Goal: Find specific page/section: Find specific page/section

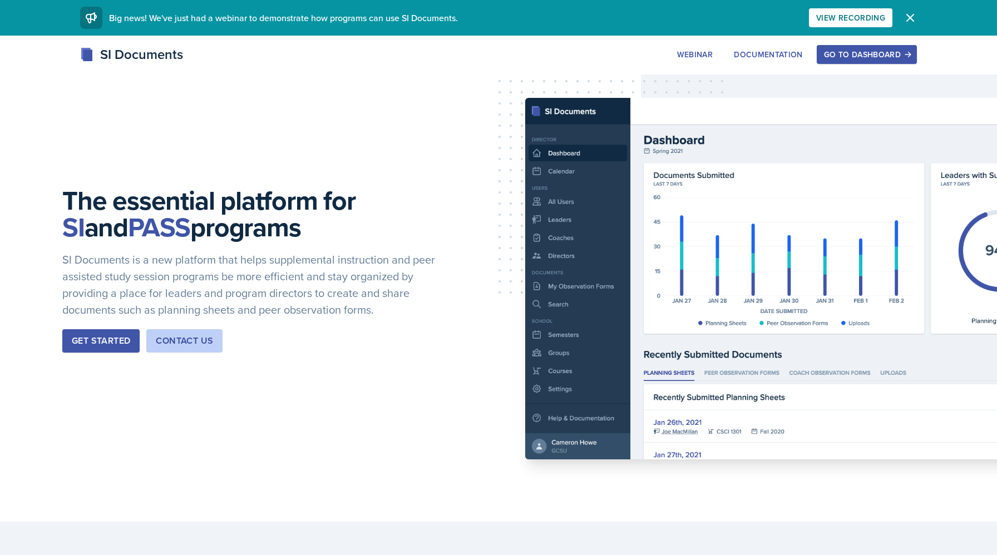
click at [868, 57] on div "Go to Dashboard" at bounding box center [867, 54] width 86 height 9
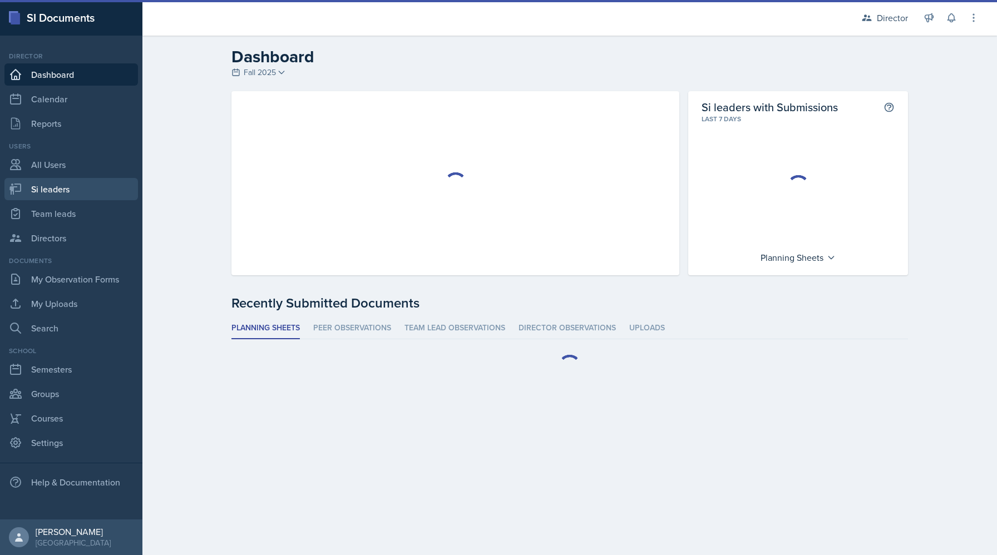
click at [66, 191] on link "Si leaders" at bounding box center [71, 189] width 134 height 22
select select "2bed604d-1099-4043-b1bc-2365e8740244"
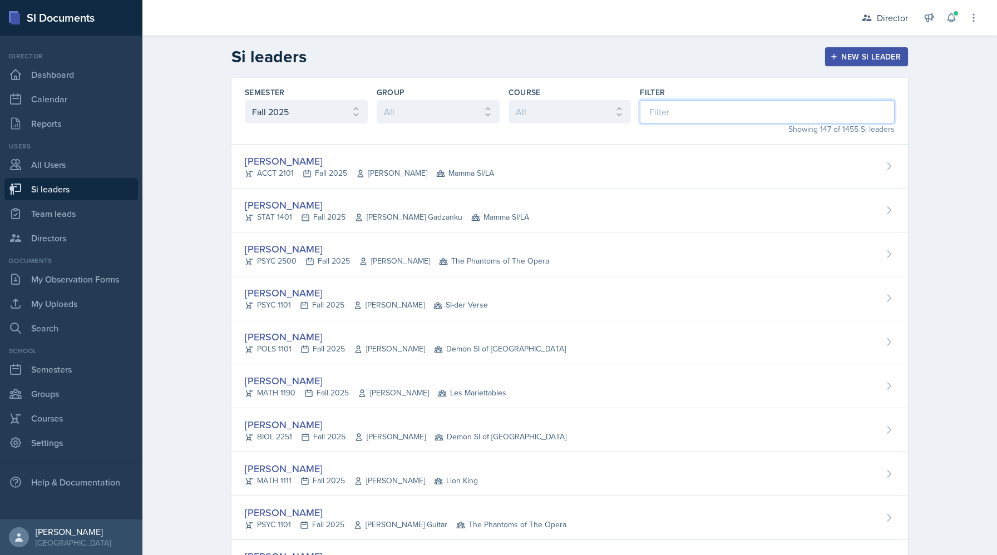
click at [751, 105] on input at bounding box center [767, 111] width 255 height 23
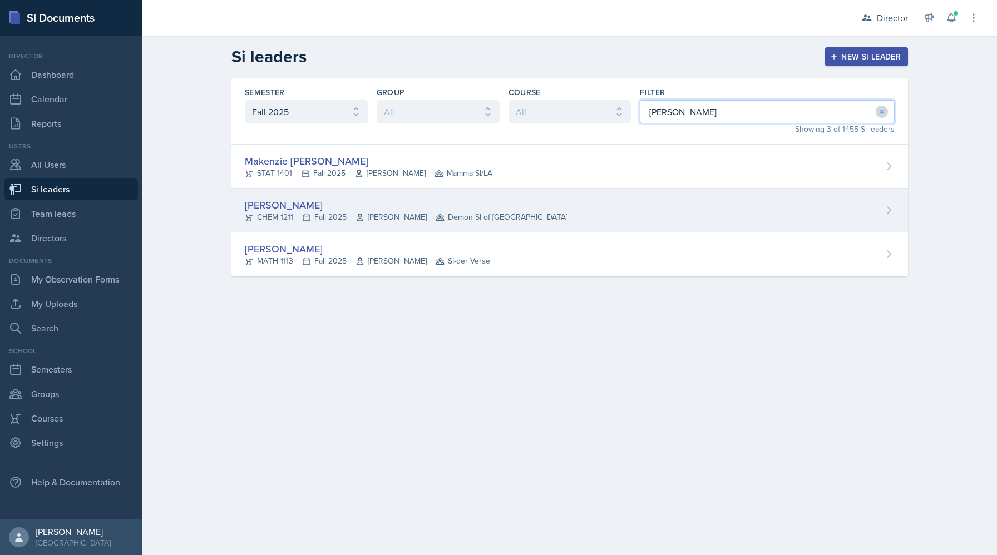
type input "[PERSON_NAME]"
click at [466, 219] on span "Demon SI of [GEOGRAPHIC_DATA]" at bounding box center [502, 217] width 132 height 12
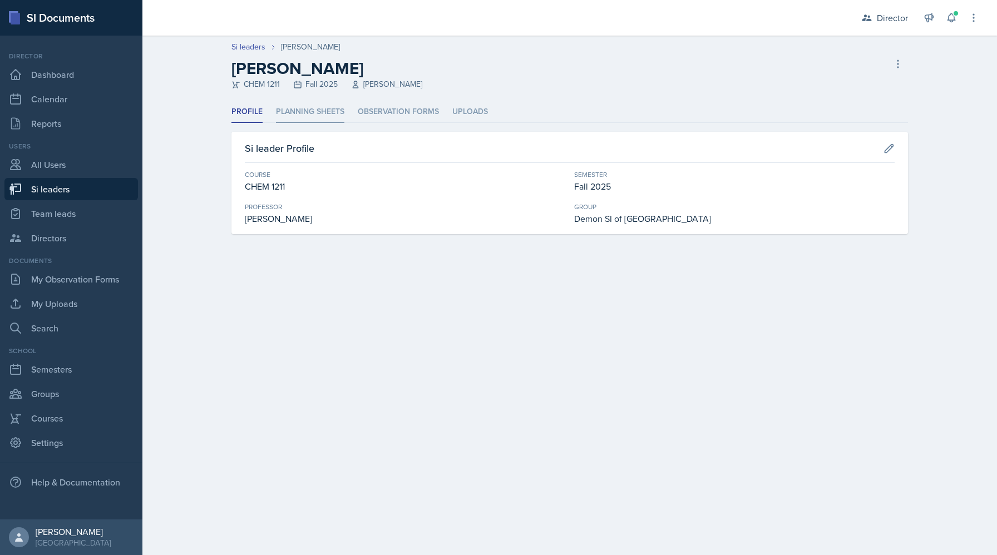
click at [313, 114] on li "Planning Sheets" at bounding box center [310, 112] width 68 height 22
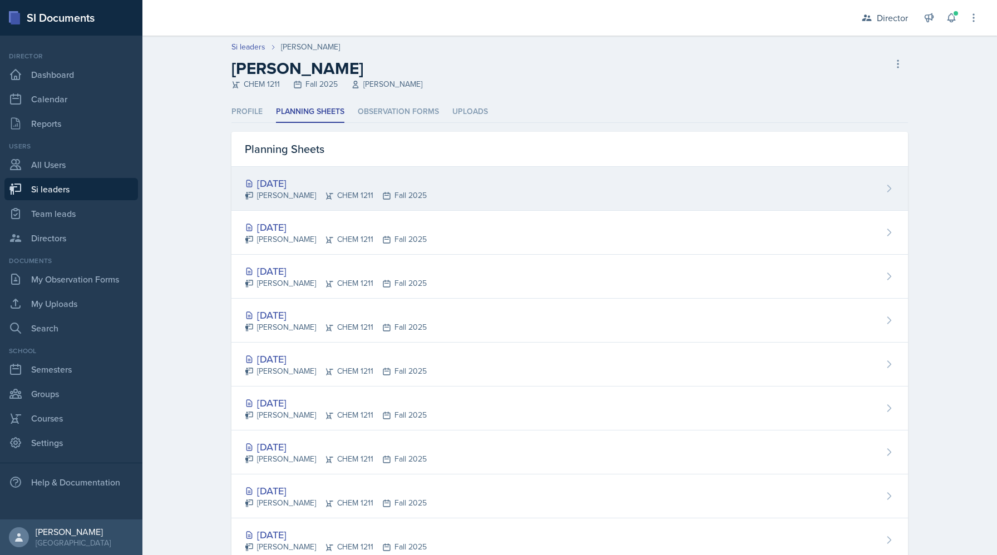
click at [428, 190] on div "[DATE] [PERSON_NAME] CHEM 1211 Fall 2025" at bounding box center [569, 189] width 677 height 44
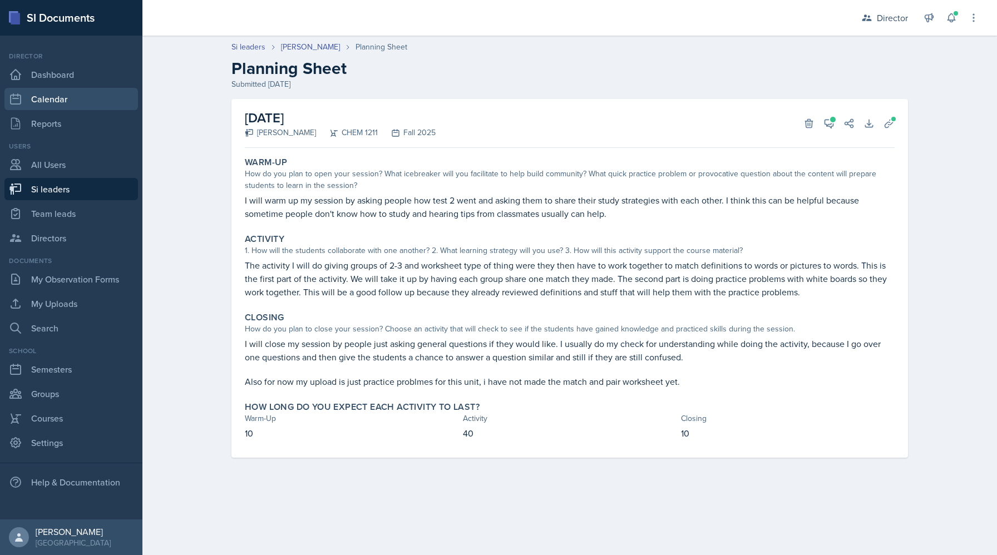
click at [76, 101] on link "Calendar" at bounding box center [71, 99] width 134 height 22
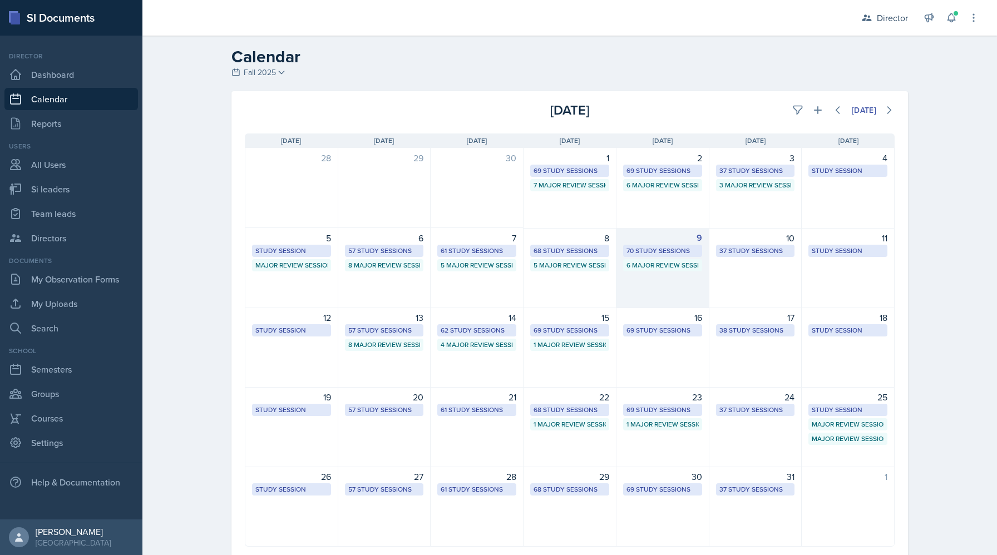
click at [642, 260] on div "6 Major Review Sessions" at bounding box center [663, 265] width 72 height 10
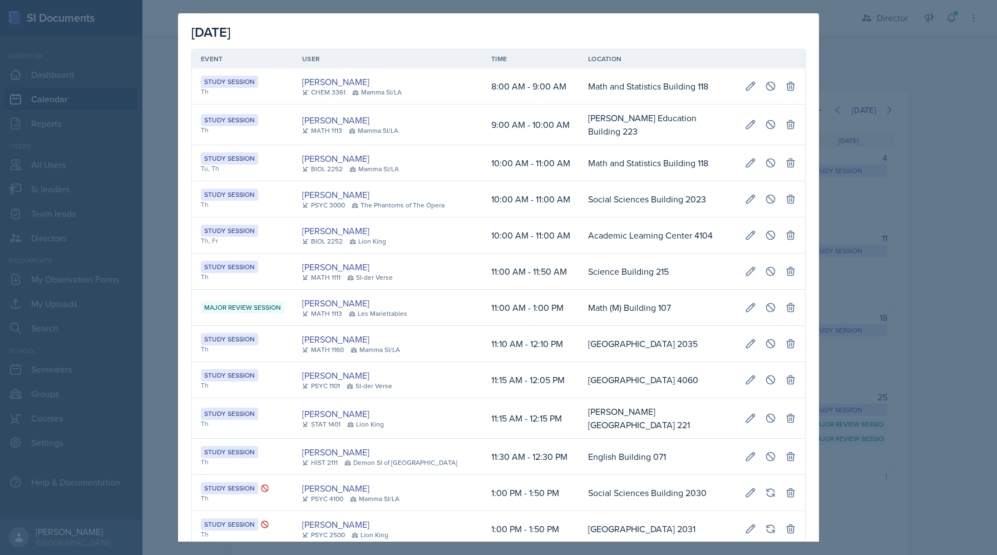
click at [875, 151] on div at bounding box center [498, 277] width 997 height 555
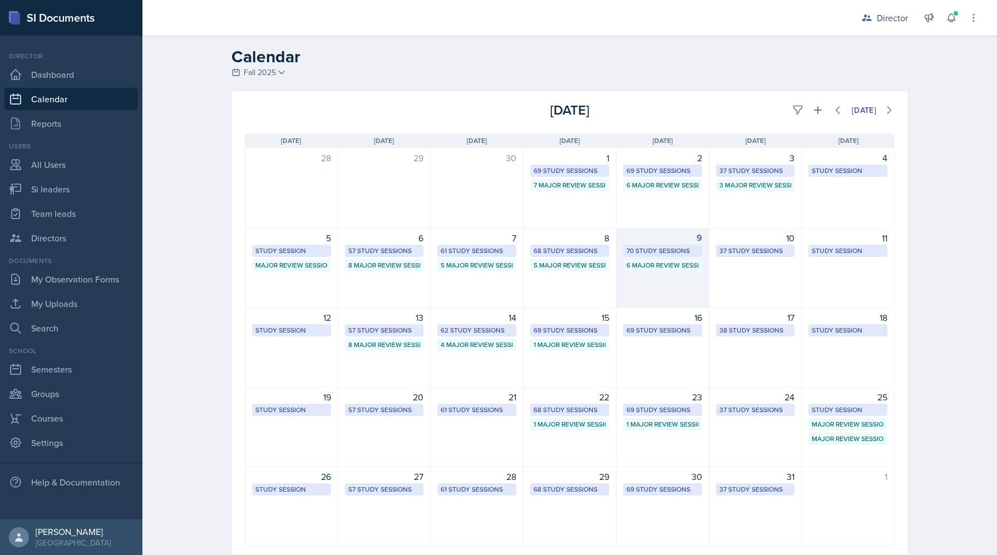
click at [664, 250] on div "70 Study Sessions" at bounding box center [663, 251] width 72 height 10
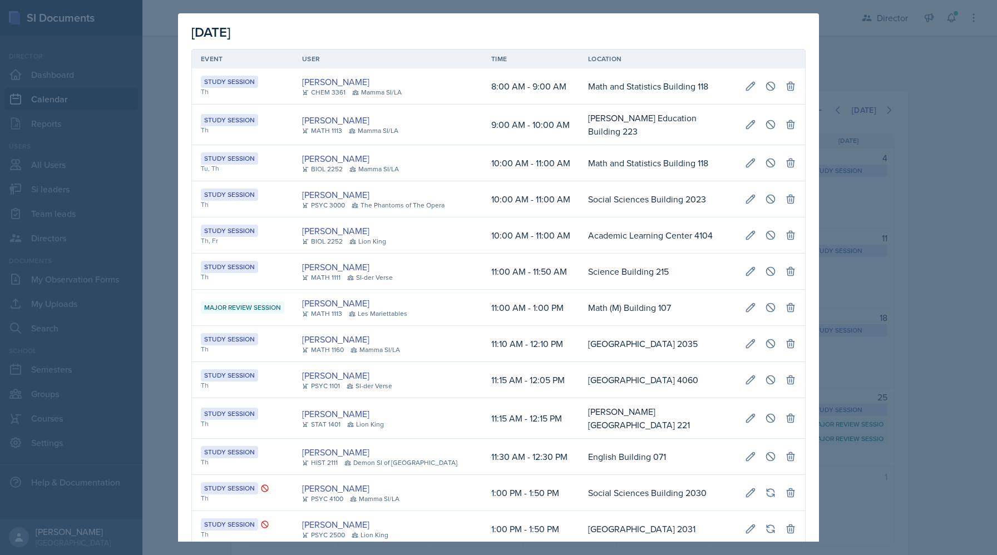
click at [866, 161] on div at bounding box center [498, 277] width 997 height 555
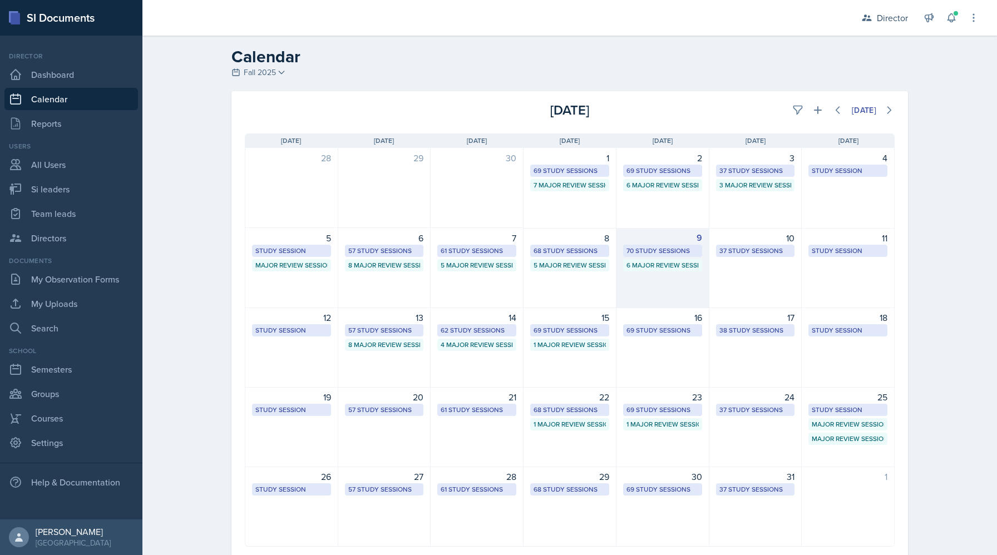
click at [677, 249] on div "70 Study Sessions" at bounding box center [663, 251] width 72 height 10
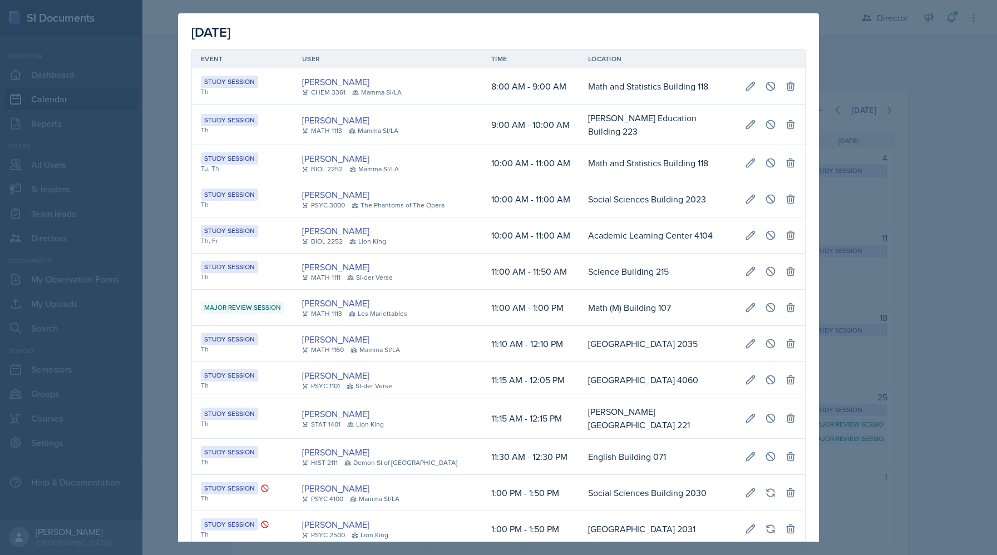
click at [871, 60] on div at bounding box center [498, 277] width 997 height 555
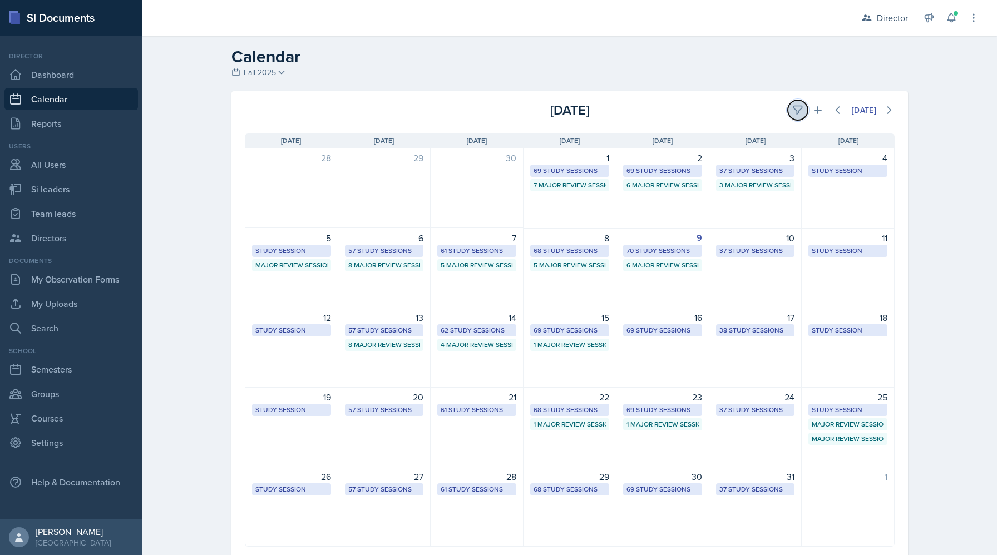
click at [798, 109] on icon at bounding box center [797, 110] width 8 height 8
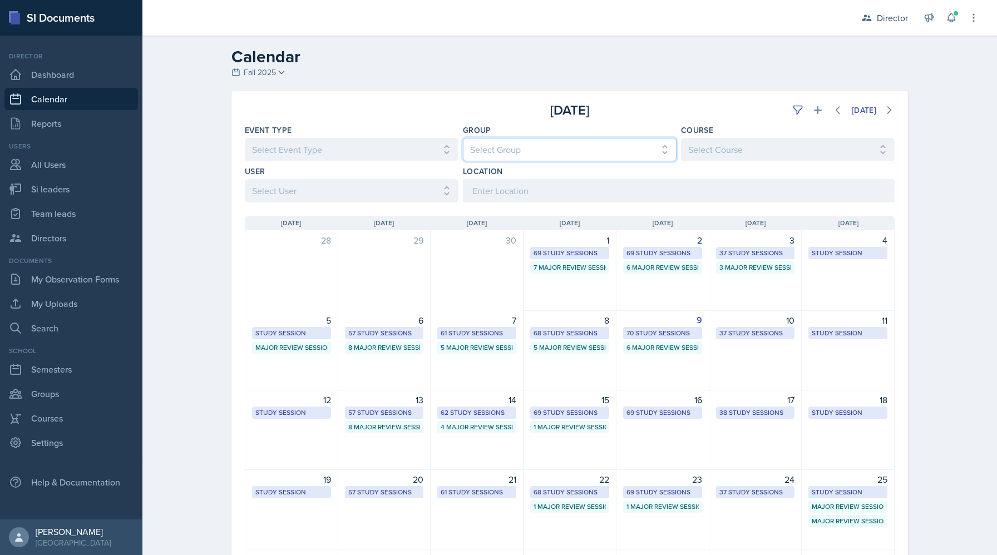
click at [496, 142] on select "Select Group All Demon SI of [GEOGRAPHIC_DATA] Les Mariettables Lion King Mamma…" at bounding box center [570, 149] width 214 height 23
select select "e892a4c8-123a-40ec-8aa5-ee50854cd130"
click at [463, 138] on select "Select Group All Demon SI of [GEOGRAPHIC_DATA] Les Mariettables Lion King Mamma…" at bounding box center [570, 149] width 214 height 23
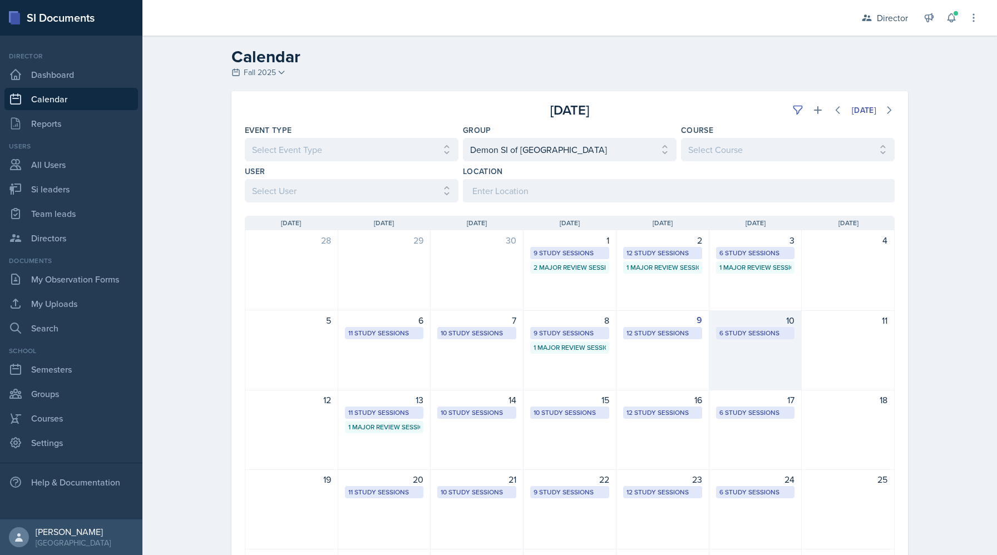
click at [709, 336] on div "10 6 Study Sessions" at bounding box center [755, 350] width 93 height 80
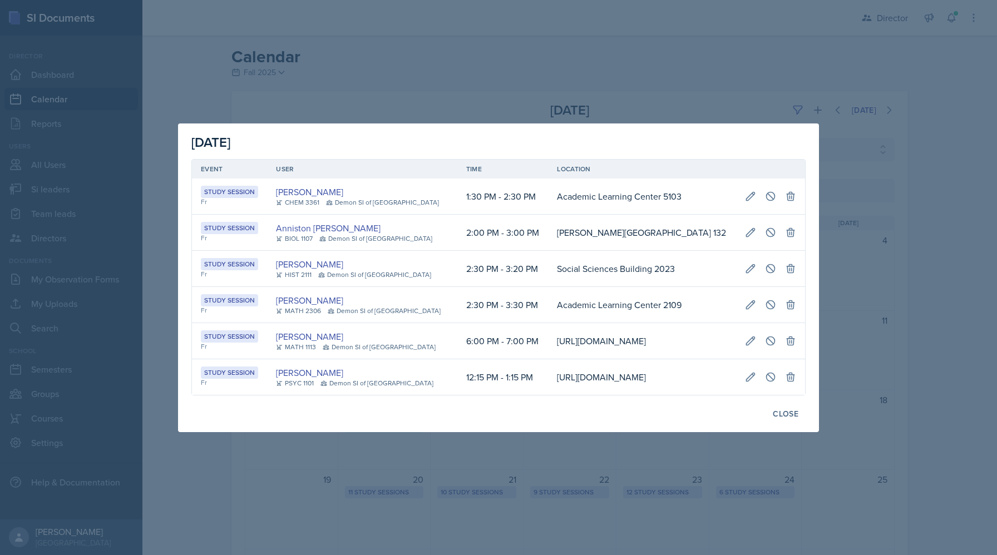
click at [907, 233] on div at bounding box center [498, 277] width 997 height 555
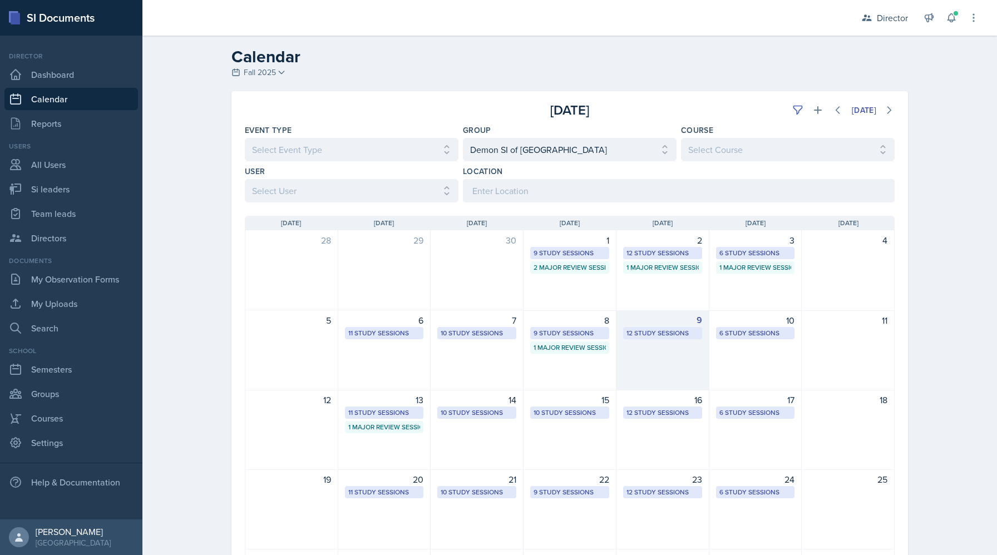
click at [682, 327] on div "12 Study Sessions" at bounding box center [662, 333] width 79 height 12
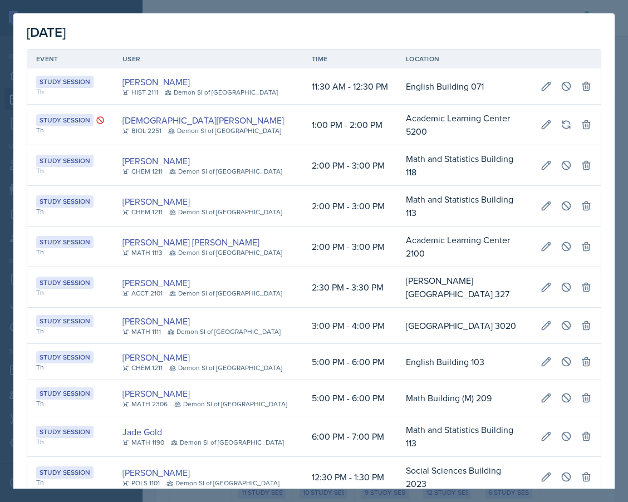
click at [465, 14] on div "[DATE] Event User Time Location Study Session Th [PERSON_NAME] HIST 2111 Demon …" at bounding box center [313, 291] width 601 height 557
click at [428, 145] on td "Math and Statistics Building 118" at bounding box center [464, 165] width 135 height 41
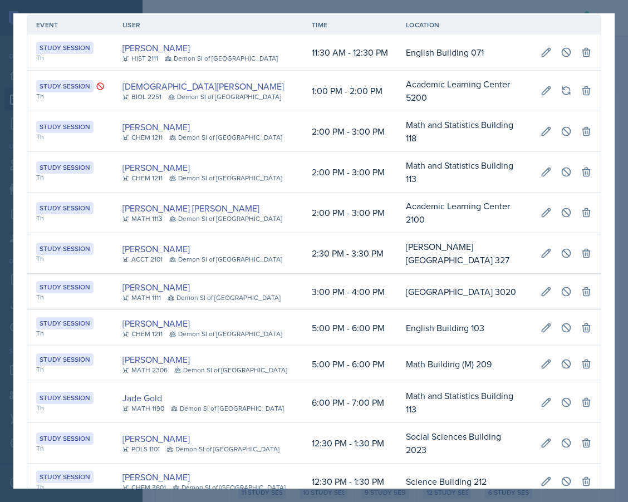
scroll to position [51, 0]
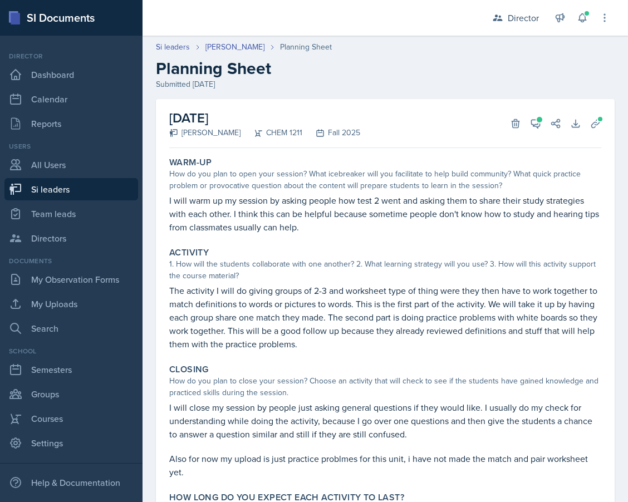
drag, startPoint x: 224, startPoint y: 134, endPoint x: 180, endPoint y: 135, distance: 44.5
click at [180, 135] on div "[PERSON_NAME] CHEM 1211 Fall 2025" at bounding box center [264, 133] width 191 height 12
copy div "[PERSON_NAME]"
click at [530, 123] on icon at bounding box center [535, 123] width 11 height 11
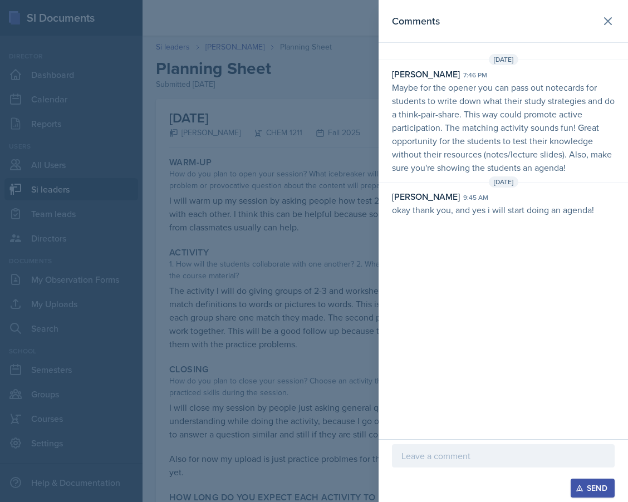
click at [294, 142] on div at bounding box center [314, 251] width 628 height 502
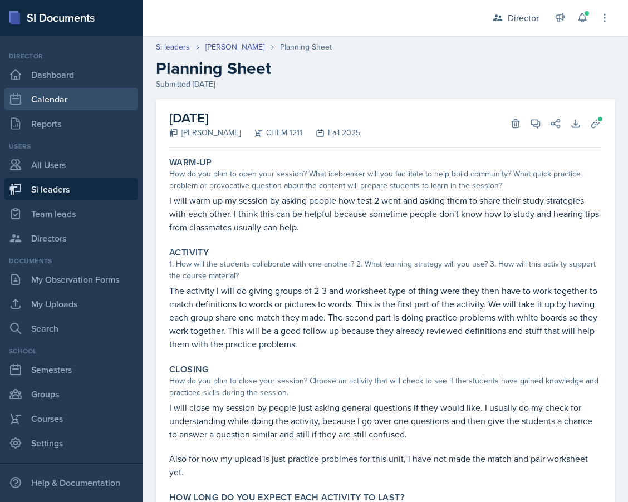
click at [78, 98] on link "Calendar" at bounding box center [71, 99] width 134 height 22
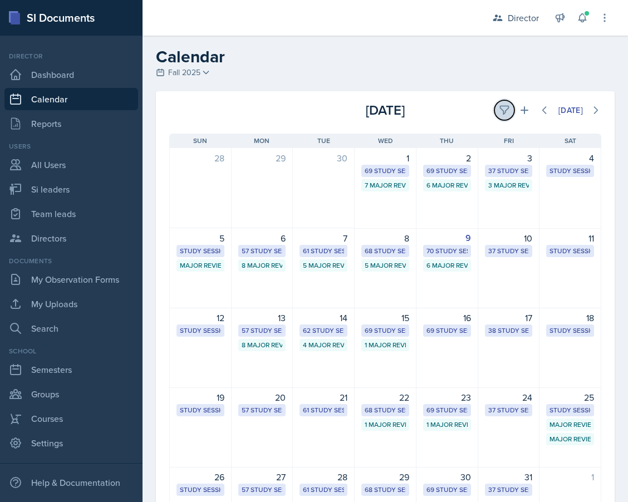
click at [506, 114] on icon at bounding box center [504, 110] width 11 height 11
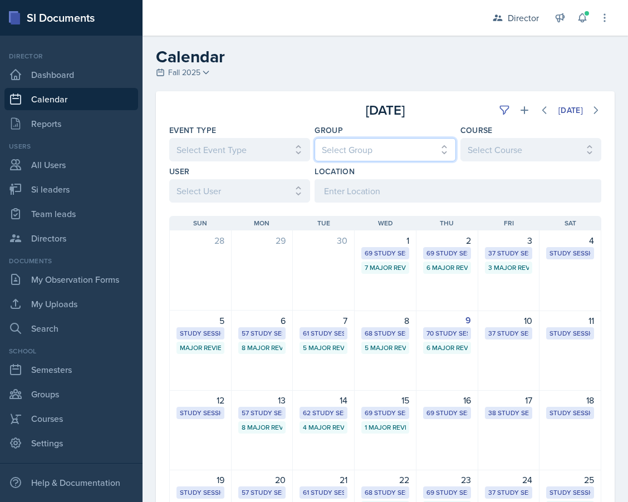
click at [357, 152] on select "Select Group All Demon SI of [GEOGRAPHIC_DATA] Les Mariettables Lion King Mamma…" at bounding box center [384, 149] width 141 height 23
select select "e892a4c8-123a-40ec-8aa5-ee50854cd130"
click at [314, 138] on select "Select Group All Demon SI of [GEOGRAPHIC_DATA] Les Mariettables Lion King Mamma…" at bounding box center [384, 149] width 141 height 23
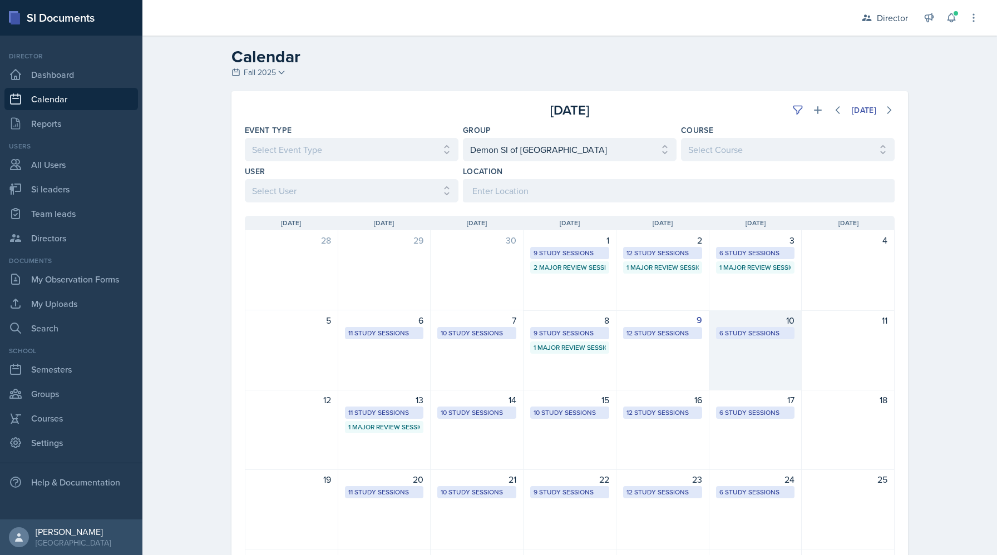
click at [746, 332] on div "6 Study Sessions" at bounding box center [755, 333] width 72 height 10
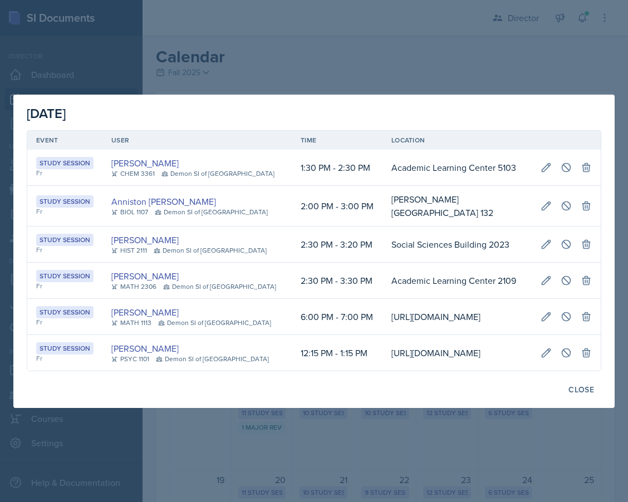
click at [445, 57] on div at bounding box center [314, 251] width 628 height 502
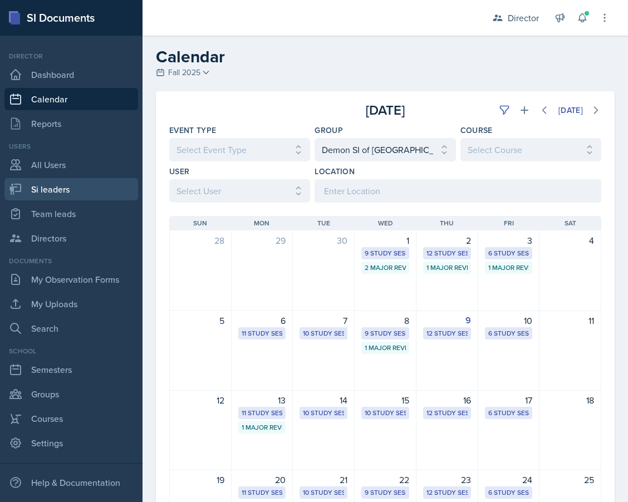
click at [58, 187] on link "Si leaders" at bounding box center [71, 189] width 134 height 22
select select "2bed604d-1099-4043-b1bc-2365e8740244"
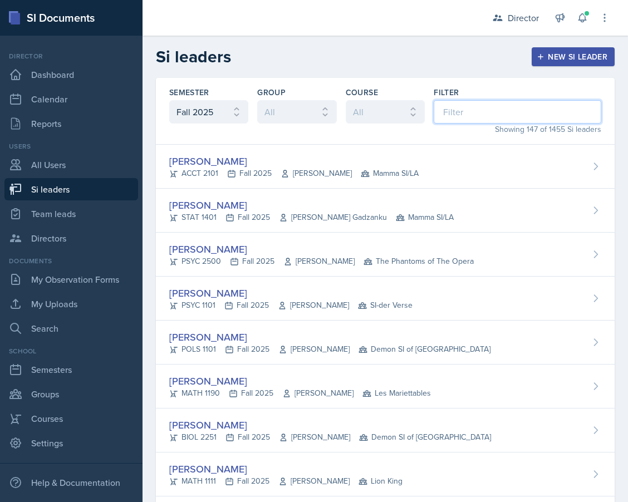
click at [474, 117] on input at bounding box center [516, 111] width 167 height 23
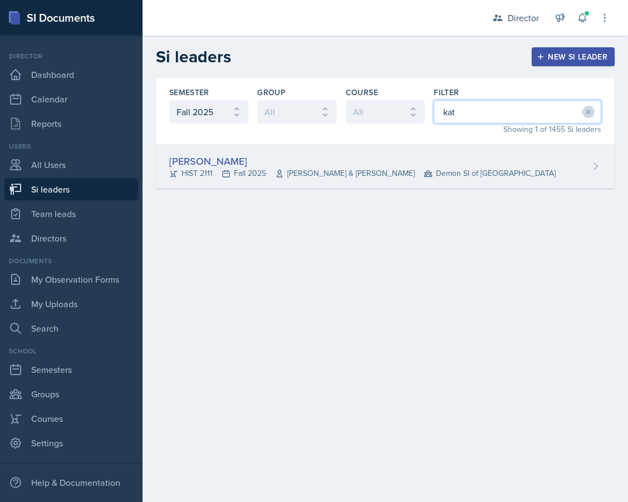
type input "kat"
click at [400, 160] on div "[PERSON_NAME]" at bounding box center [362, 161] width 386 height 15
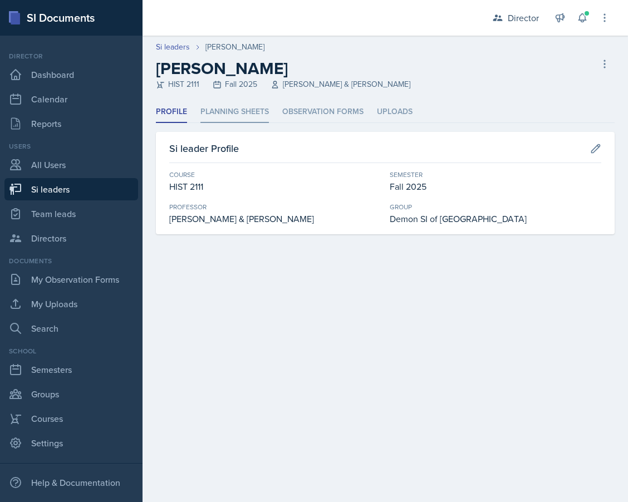
click at [254, 115] on li "Planning Sheets" at bounding box center [234, 112] width 68 height 22
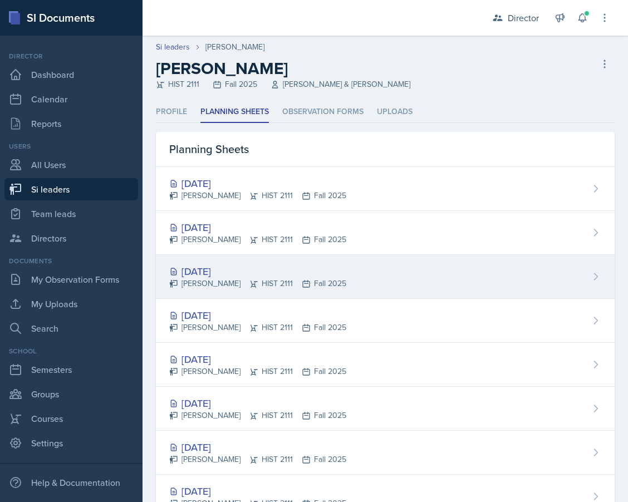
click at [278, 280] on div "[PERSON_NAME] HIST 2111 Fall 2025" at bounding box center [257, 284] width 177 height 12
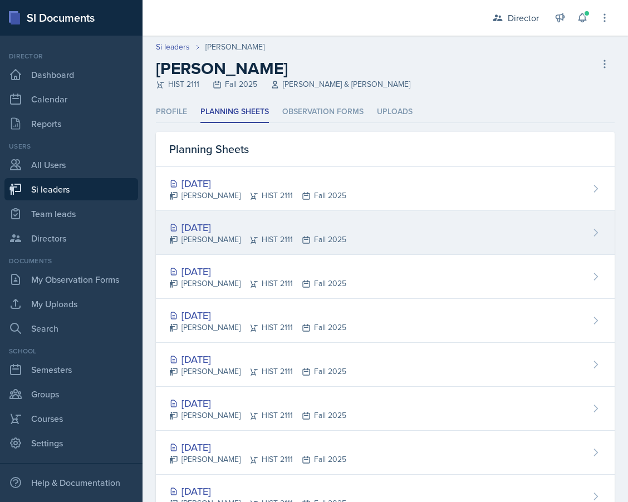
click at [248, 245] on div "[DATE] [PERSON_NAME] HIST 2111 Fall 2025" at bounding box center [385, 233] width 459 height 44
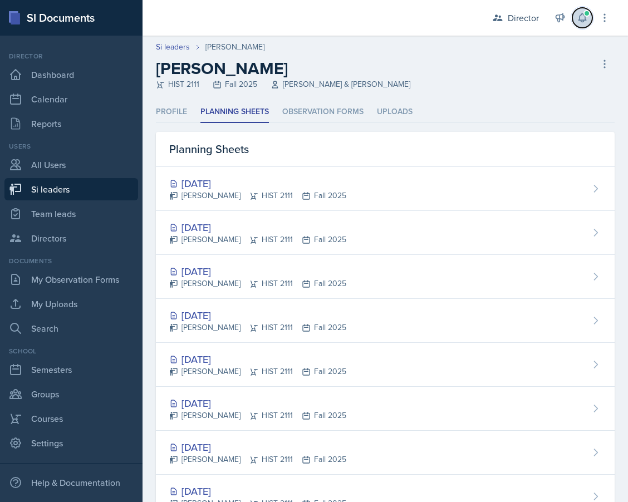
click at [581, 21] on icon at bounding box center [581, 18] width 7 height 8
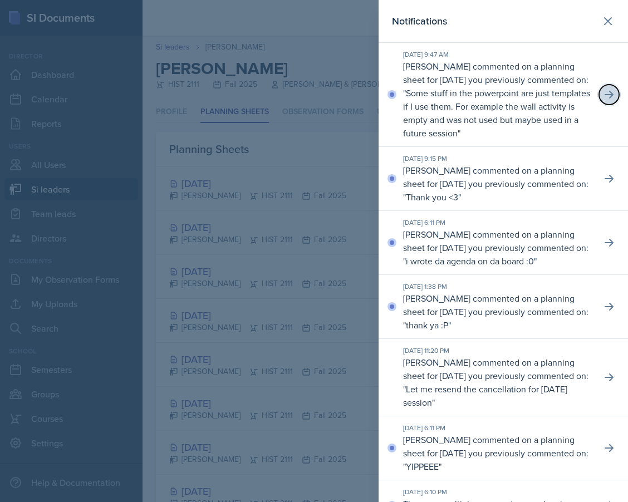
click at [612, 96] on icon at bounding box center [608, 94] width 11 height 11
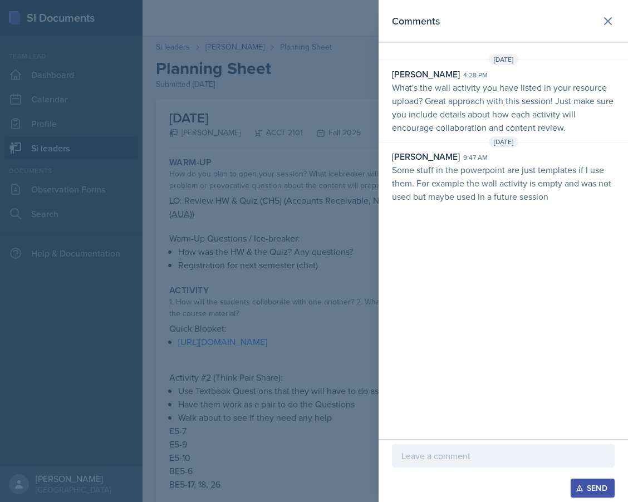
click at [359, 74] on div at bounding box center [314, 251] width 628 height 502
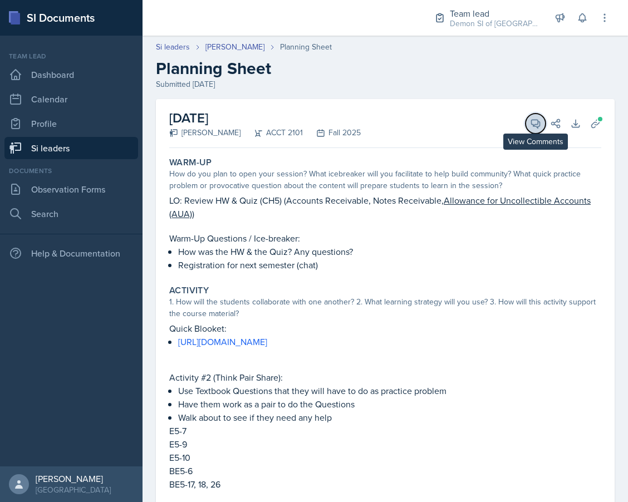
click at [543, 126] on button "View Comments" at bounding box center [535, 124] width 20 height 20
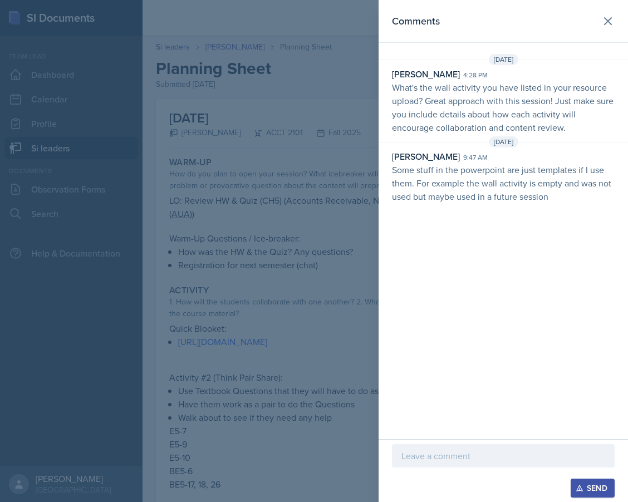
click at [289, 78] on div at bounding box center [314, 251] width 628 height 502
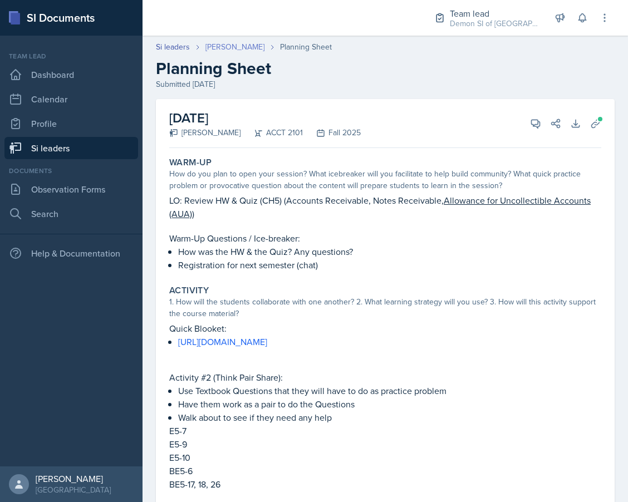
click at [223, 43] on link "[PERSON_NAME]" at bounding box center [234, 47] width 59 height 12
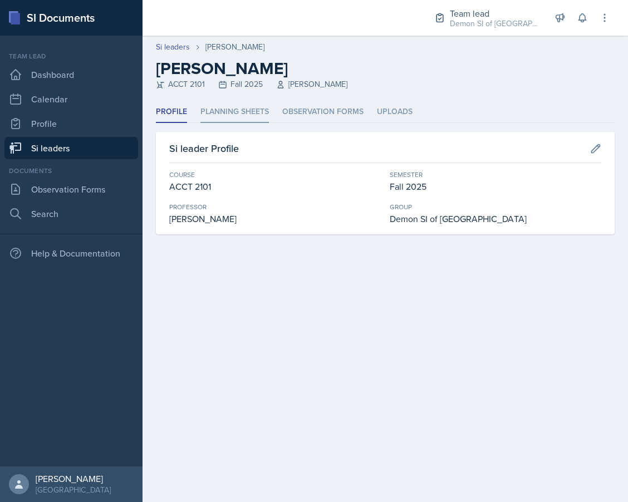
click at [236, 110] on li "Planning Sheets" at bounding box center [234, 112] width 68 height 22
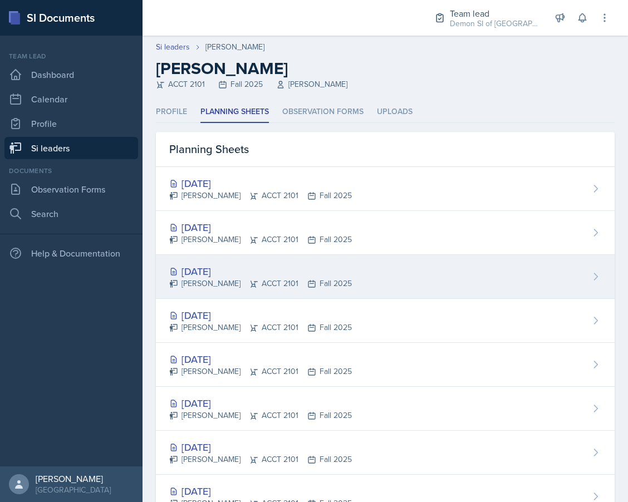
click at [213, 275] on div "[DATE]" at bounding box center [260, 271] width 183 height 15
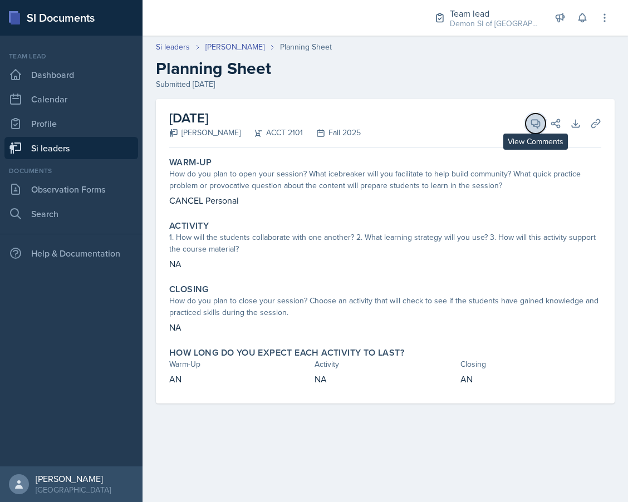
click at [532, 124] on icon at bounding box center [535, 123] width 11 height 11
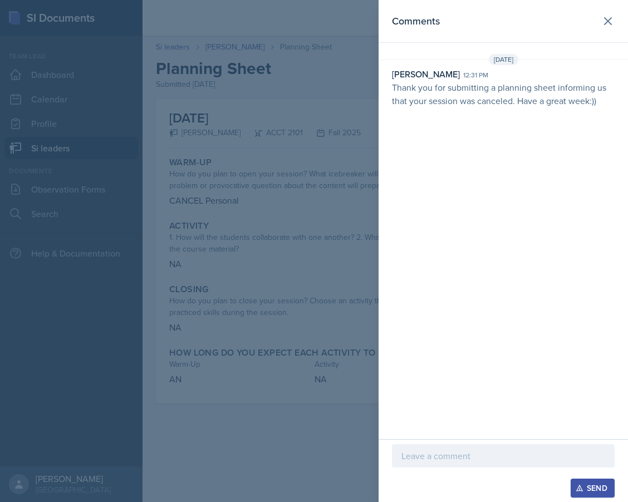
click at [339, 89] on div at bounding box center [314, 251] width 628 height 502
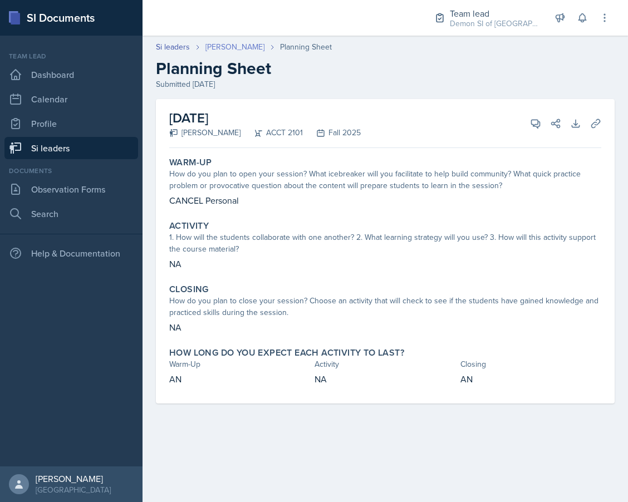
click at [223, 48] on link "[PERSON_NAME]" at bounding box center [234, 47] width 59 height 12
